Goal: Navigation & Orientation: Go to known website

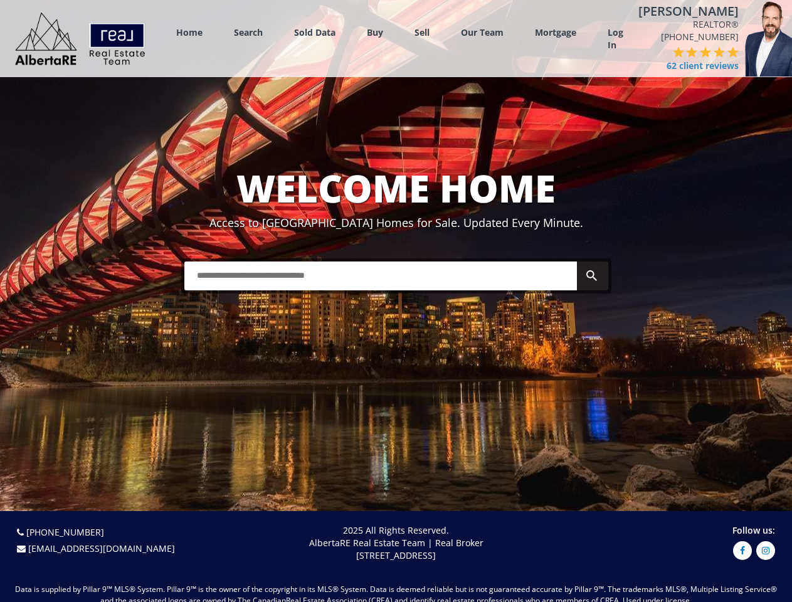
click at [248, 36] on link "Search" at bounding box center [248, 32] width 29 height 12
click at [375, 36] on link "Buy" at bounding box center [375, 32] width 16 height 12
click at [422, 36] on link "Sell" at bounding box center [421, 32] width 15 height 12
click at [482, 36] on link "Our Team" at bounding box center [482, 32] width 43 height 12
click at [615, 43] on link "Log In" at bounding box center [615, 38] width 16 height 25
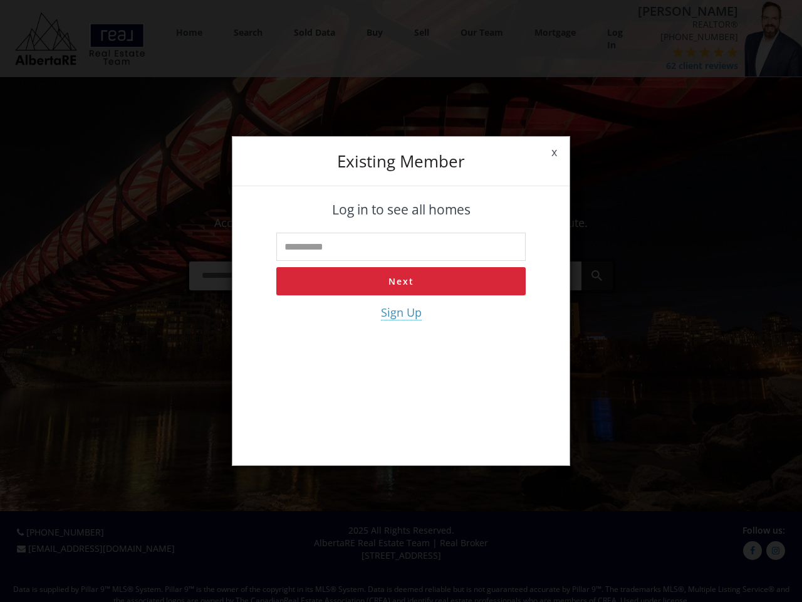
click at [666, 65] on div "x Existing member Log in to see all homes Next Sign Up" at bounding box center [401, 301] width 802 height 602
click at [679, 65] on div "x Existing member Log in to see all homes Next Sign Up" at bounding box center [401, 301] width 802 height 602
click at [693, 65] on div "x Existing member Log in to see all homes Next Sign Up" at bounding box center [401, 301] width 802 height 602
click at [706, 65] on div "x Existing member Log in to see all homes Next Sign Up" at bounding box center [401, 301] width 802 height 602
